Goal: Find specific page/section: Find specific page/section

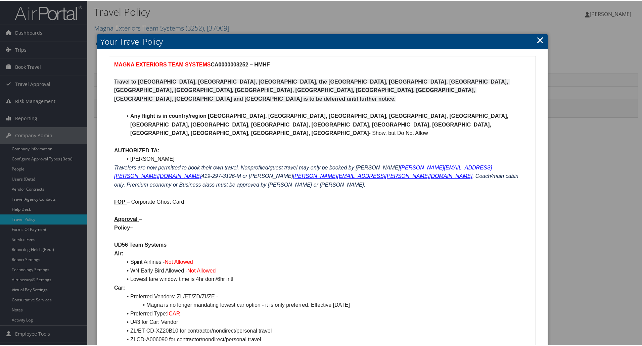
click at [31, 53] on div at bounding box center [322, 173] width 645 height 346
click at [24, 50] on div at bounding box center [322, 173] width 645 height 346
click at [540, 37] on link "×" at bounding box center [541, 39] width 8 height 13
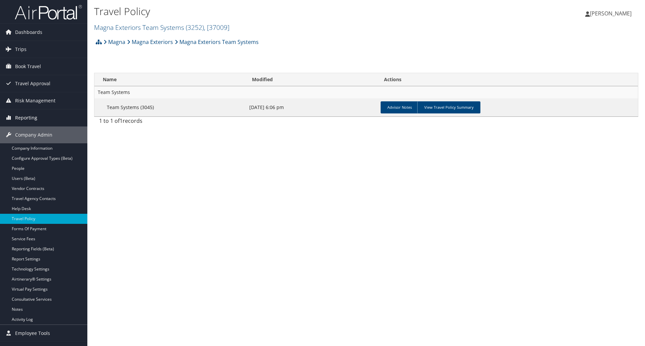
click at [20, 120] on span "Reporting" at bounding box center [26, 118] width 22 height 17
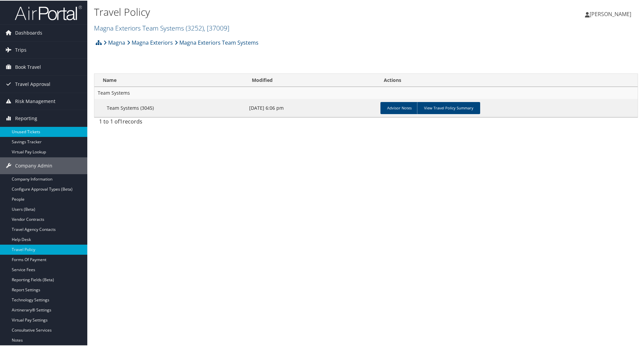
click at [19, 134] on link "Unused Tickets" at bounding box center [43, 131] width 87 height 10
